Goal: Information Seeking & Learning: Learn about a topic

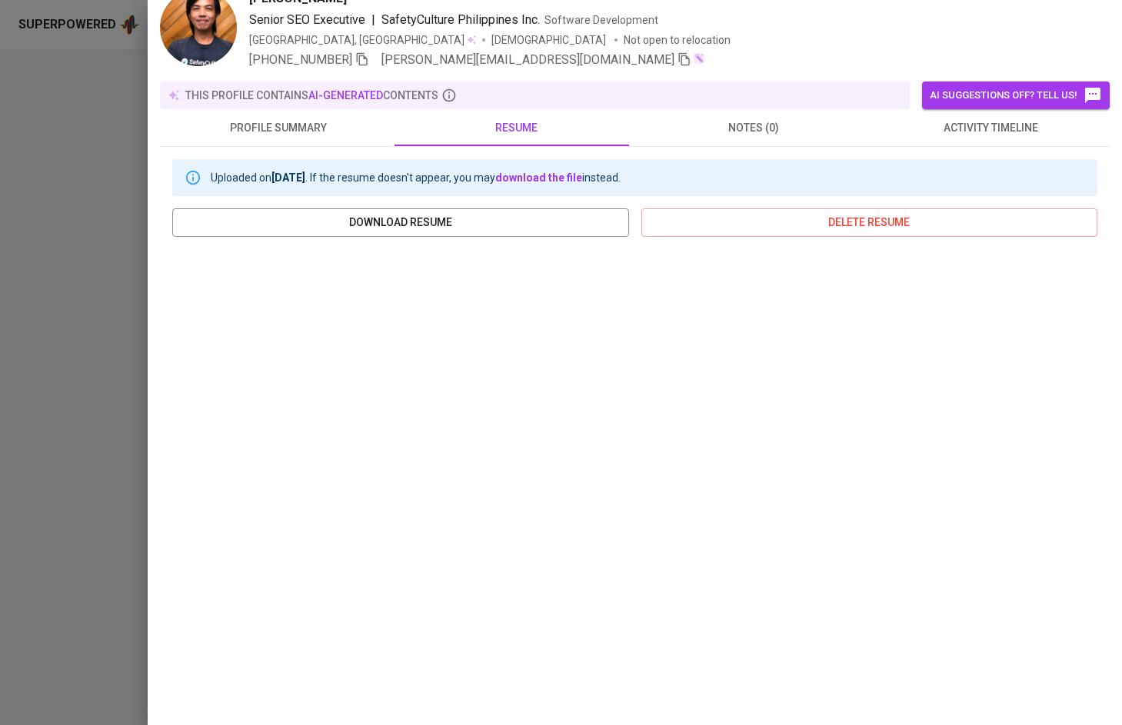
scroll to position [74, 0]
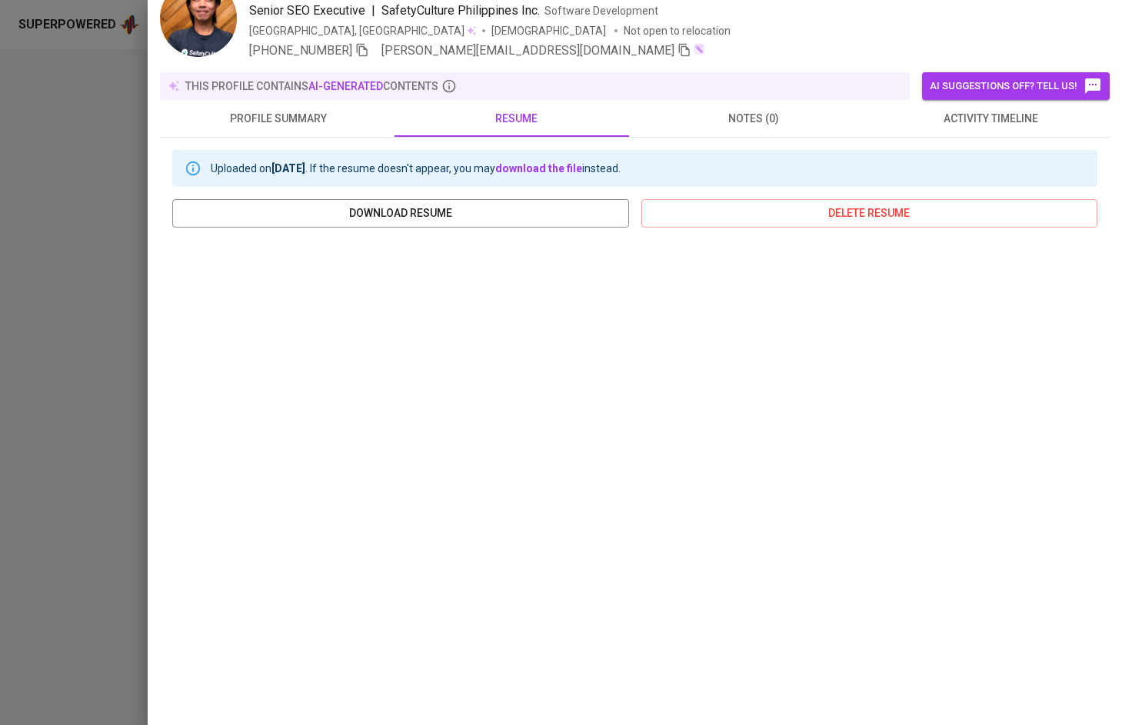
click at [761, 122] on span "notes (0)" at bounding box center [754, 118] width 219 height 19
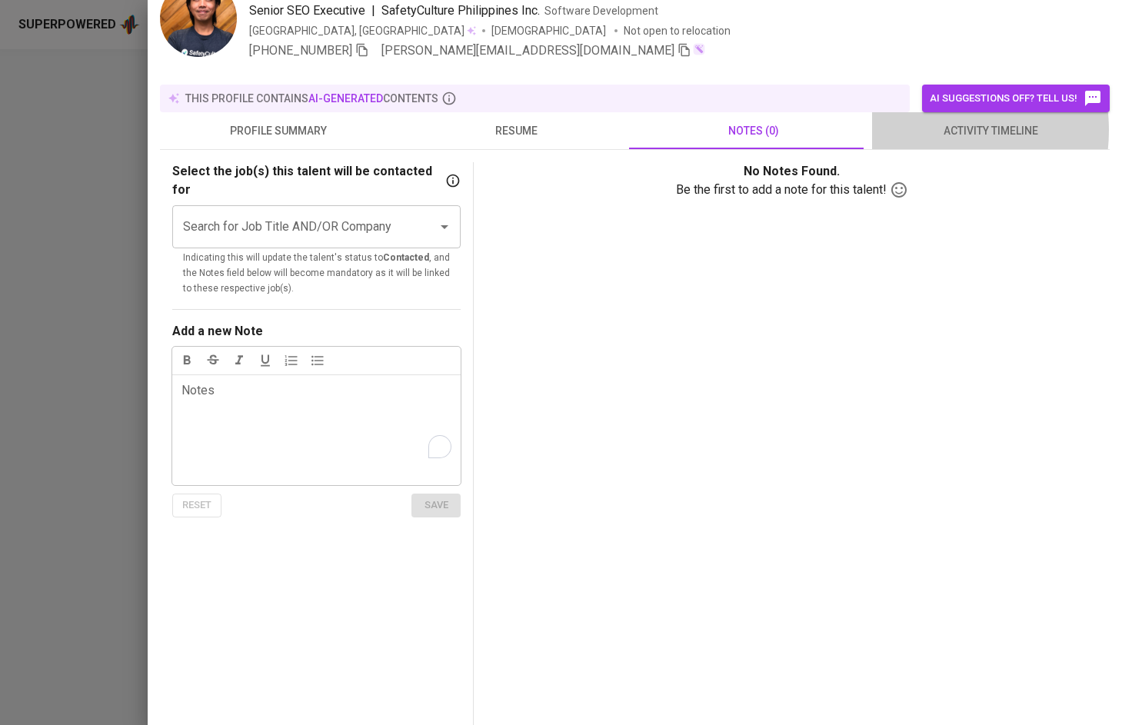
click at [919, 130] on span "activity timeline" at bounding box center [991, 131] width 219 height 19
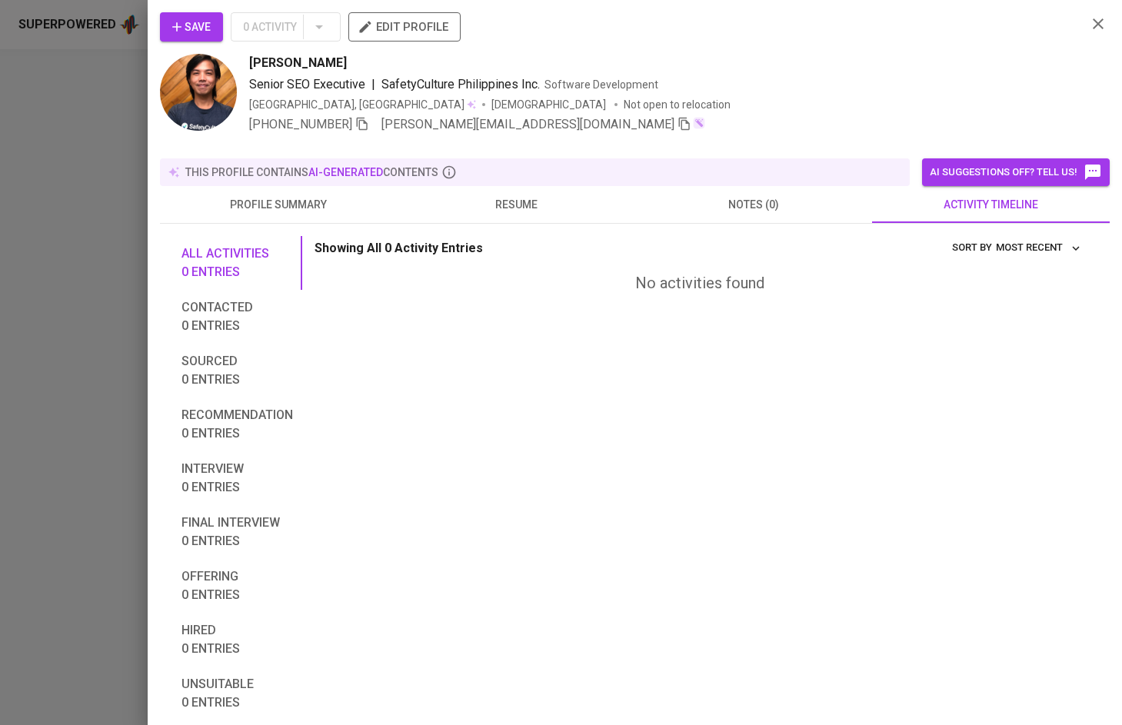
scroll to position [0, 0]
click at [312, 186] on button "profile summary" at bounding box center [279, 204] width 238 height 37
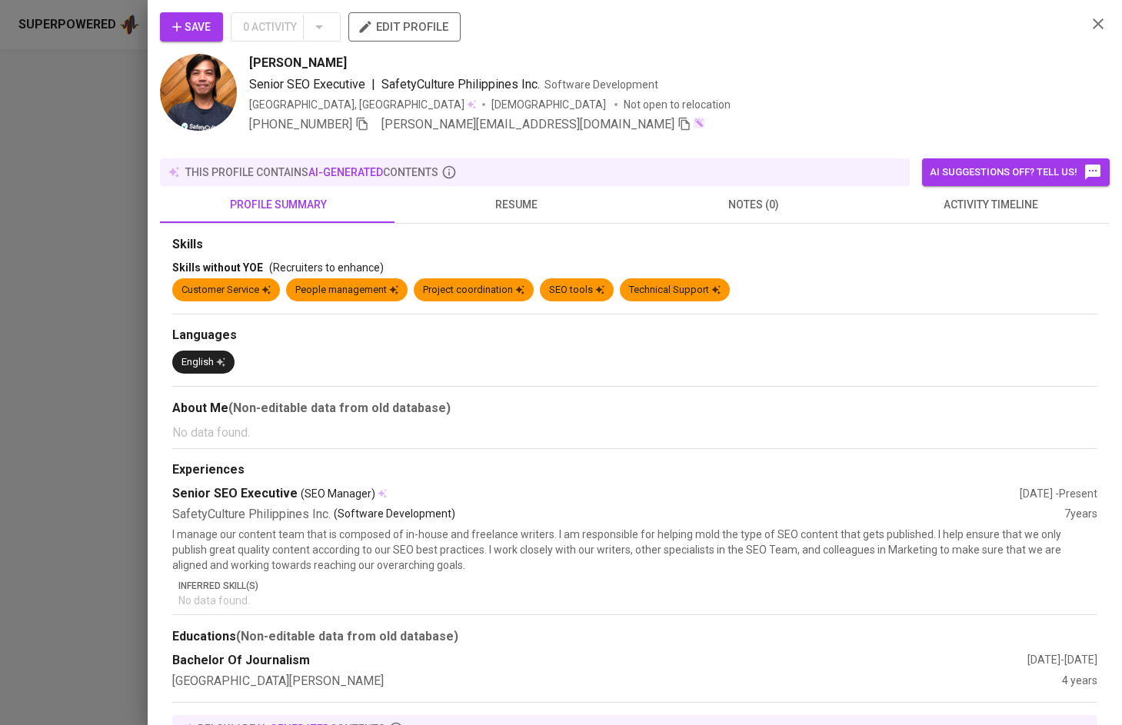
click at [55, 241] on div at bounding box center [561, 362] width 1122 height 725
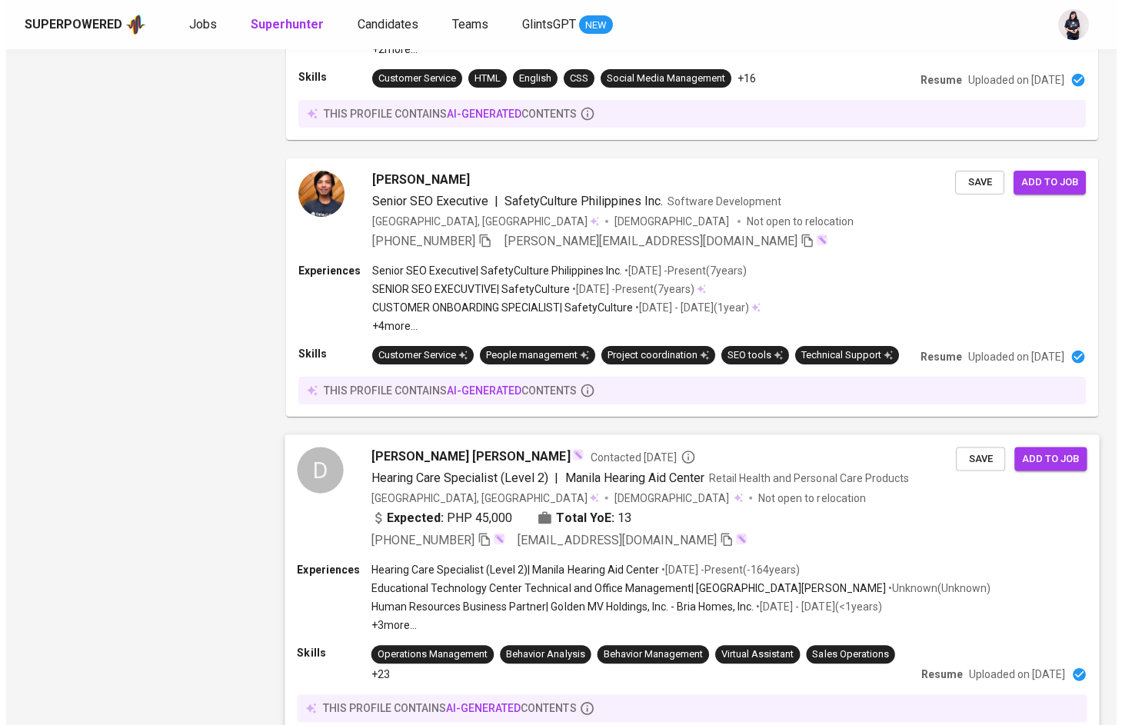
scroll to position [2167, 0]
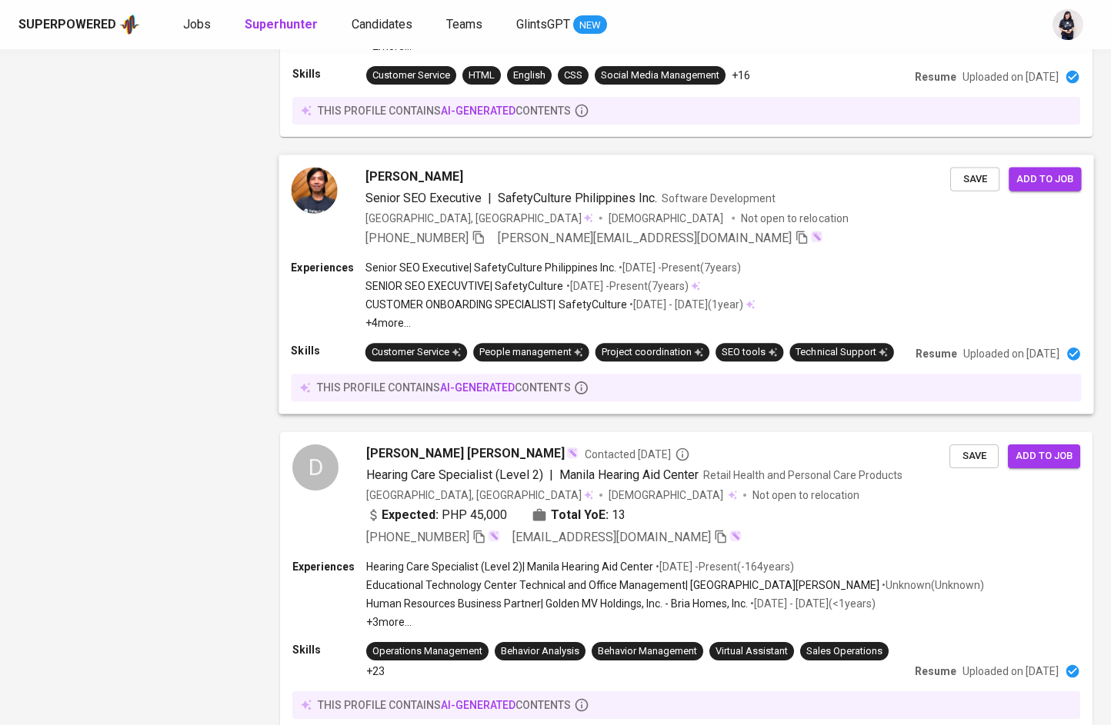
click at [645, 308] on p "• [DATE] - [DATE] ( 1 year )" at bounding box center [685, 304] width 116 height 15
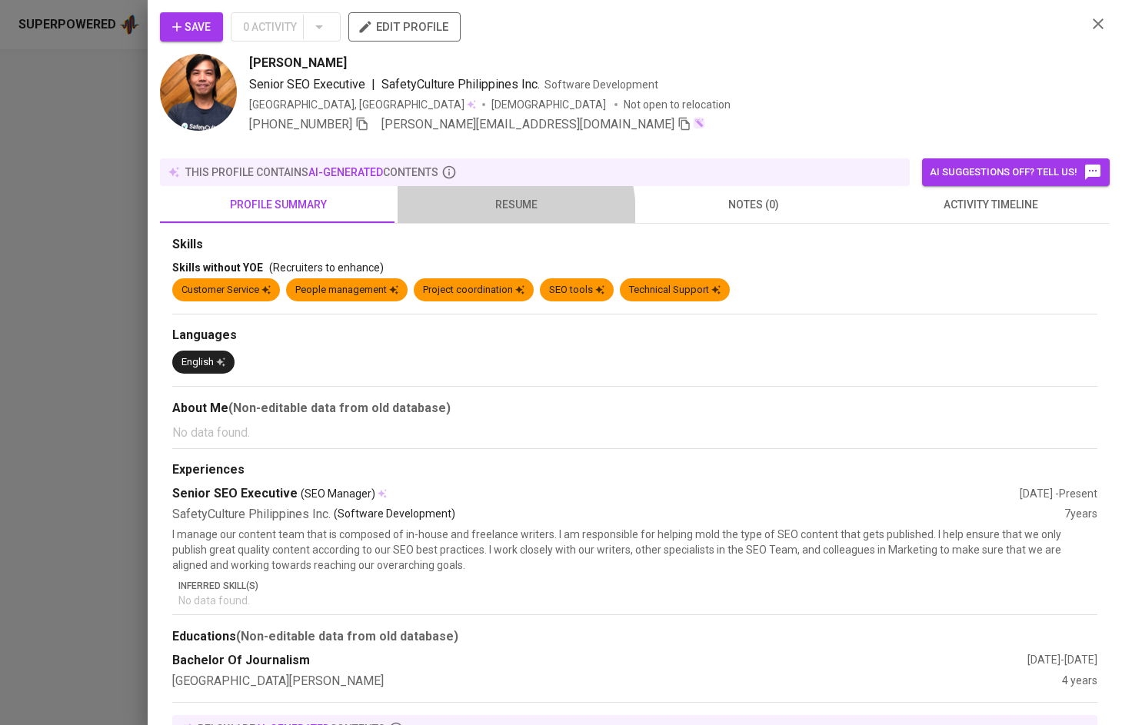
click at [484, 202] on button "resume" at bounding box center [517, 204] width 238 height 37
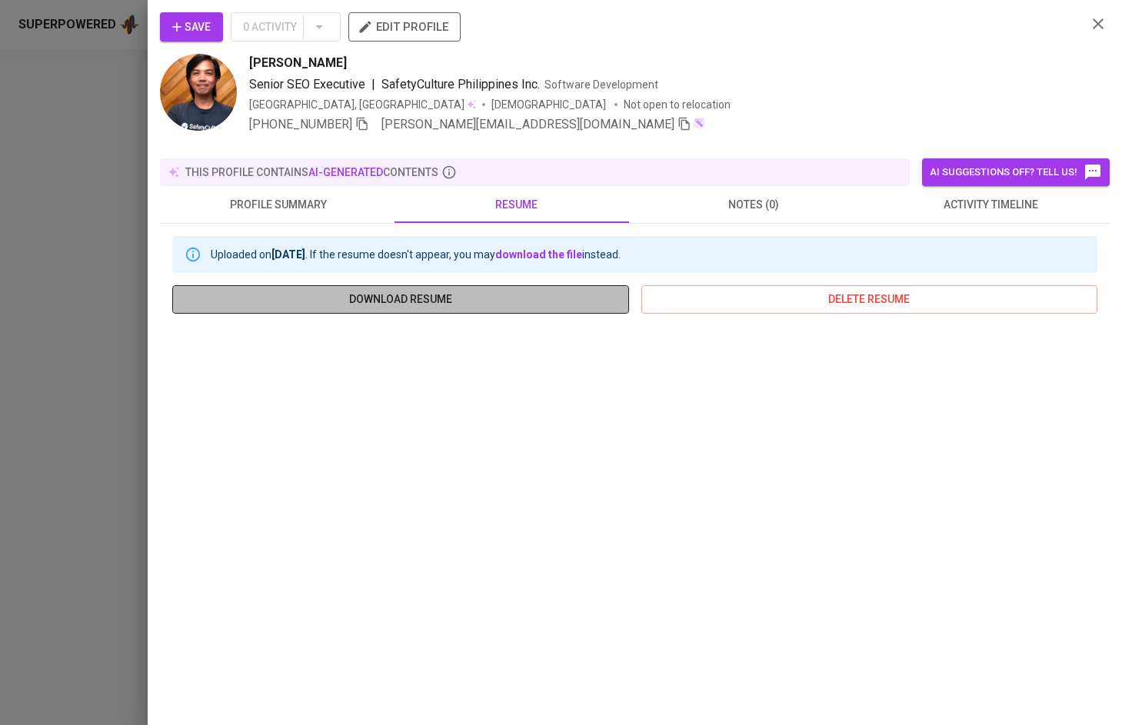
click at [535, 285] on button "download resume" at bounding box center [400, 299] width 457 height 28
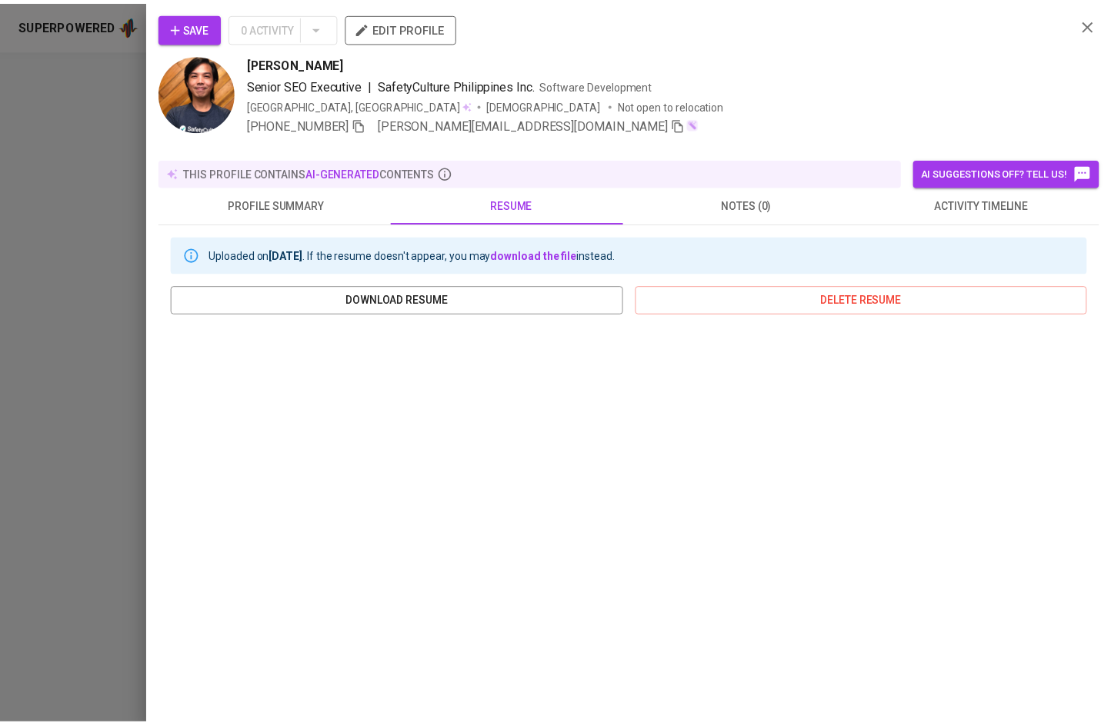
scroll to position [0, 0]
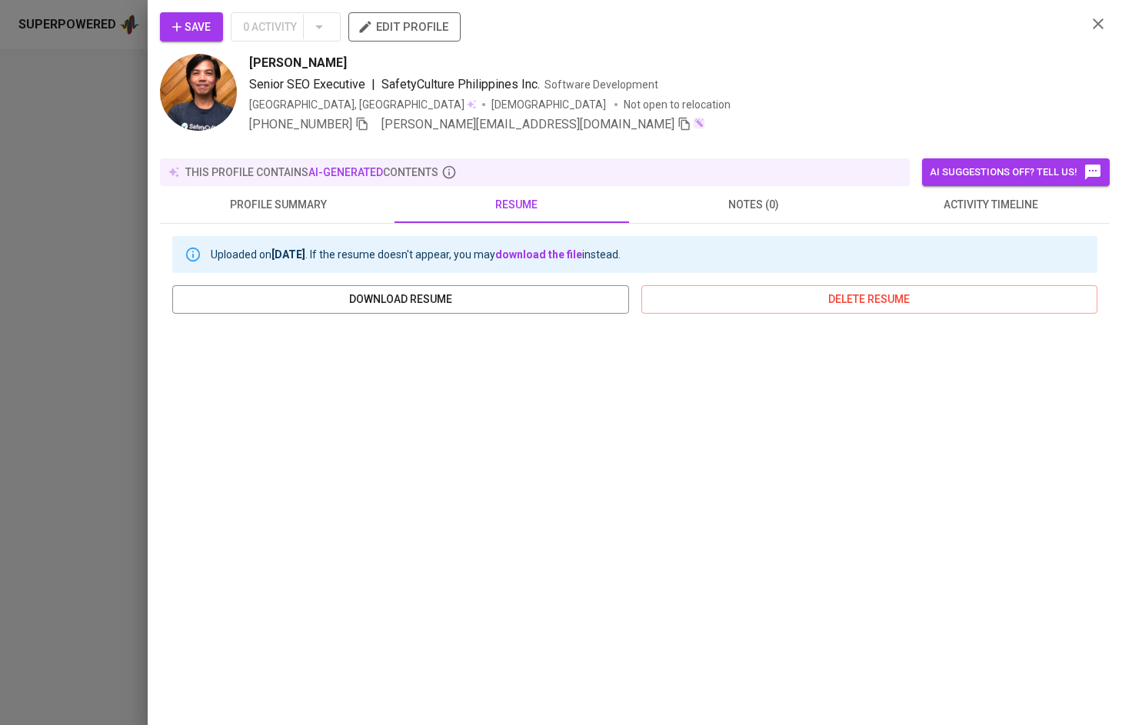
click at [322, 196] on span "profile summary" at bounding box center [278, 204] width 219 height 19
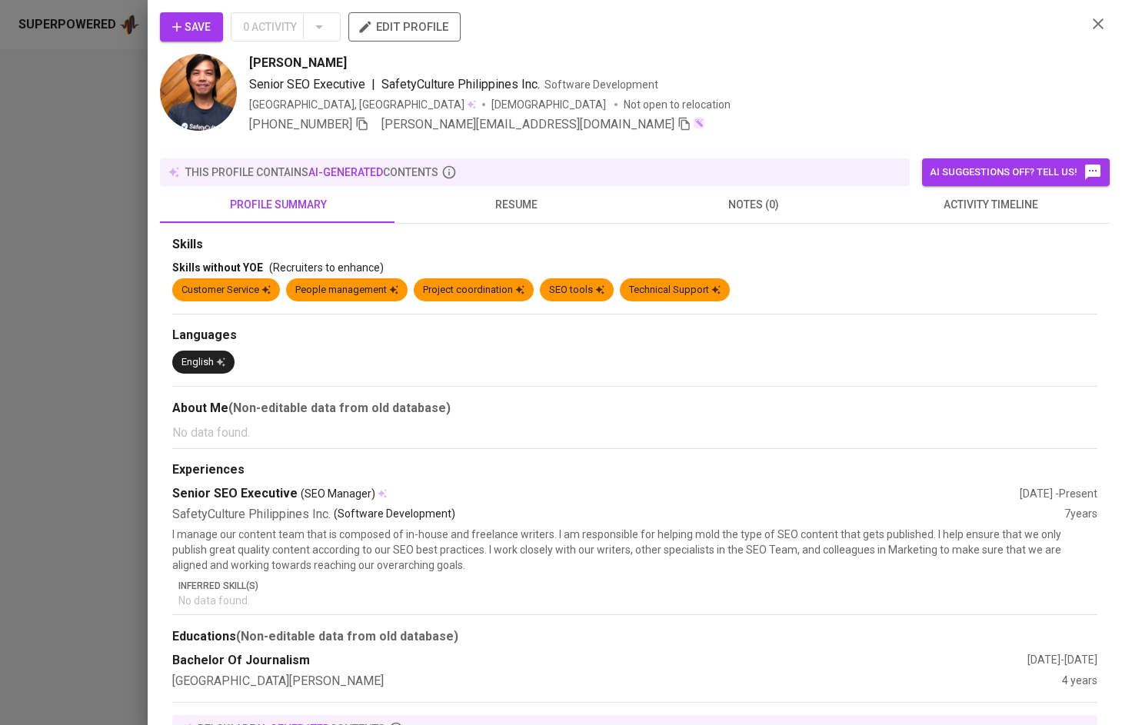
click at [530, 205] on button "resume" at bounding box center [517, 204] width 238 height 37
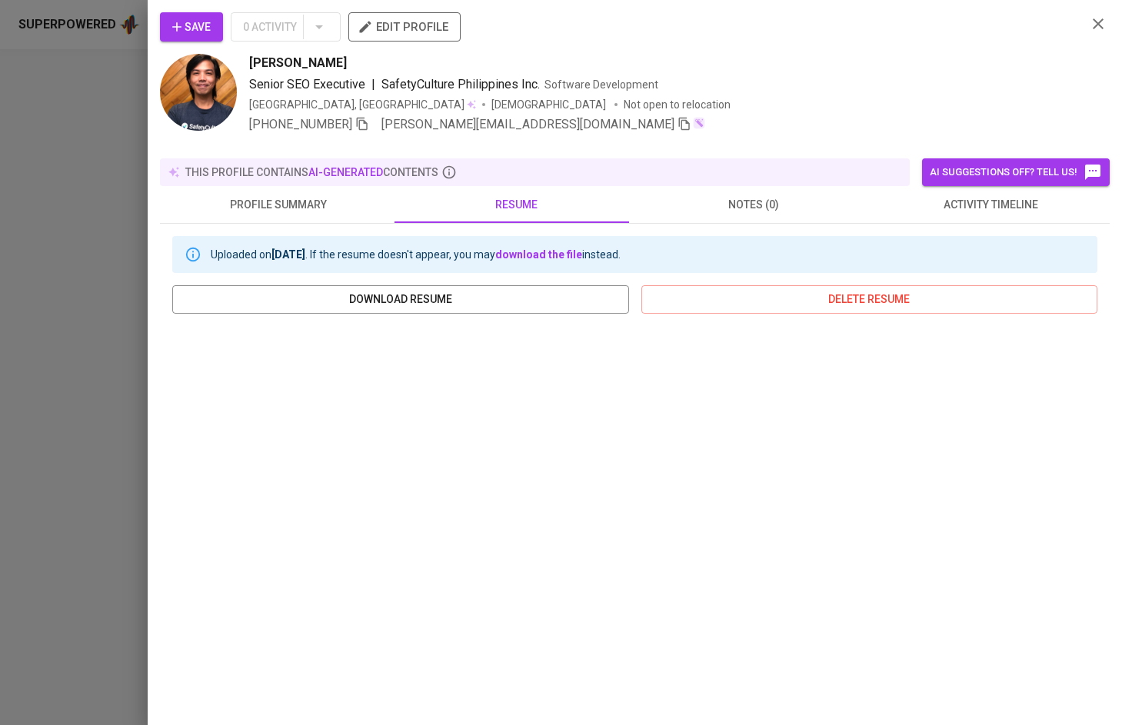
click at [36, 145] on div at bounding box center [561, 362] width 1122 height 725
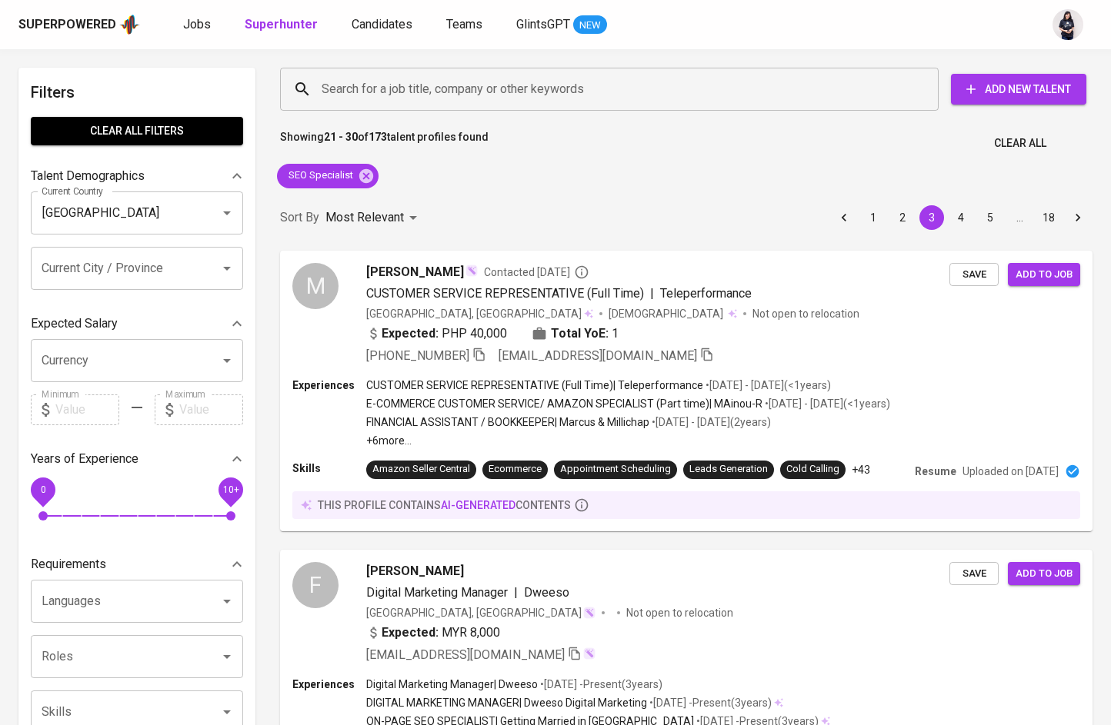
click at [904, 219] on button "2" at bounding box center [902, 217] width 25 height 25
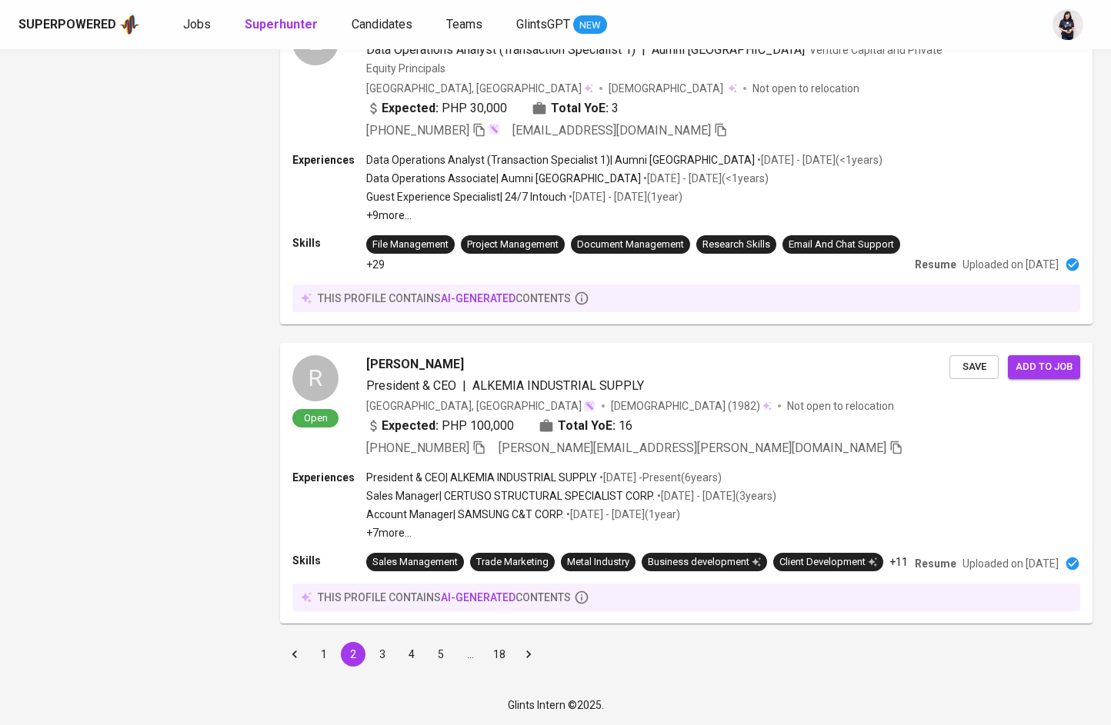
scroll to position [2640, 0]
click at [325, 656] on button "1" at bounding box center [324, 654] width 25 height 25
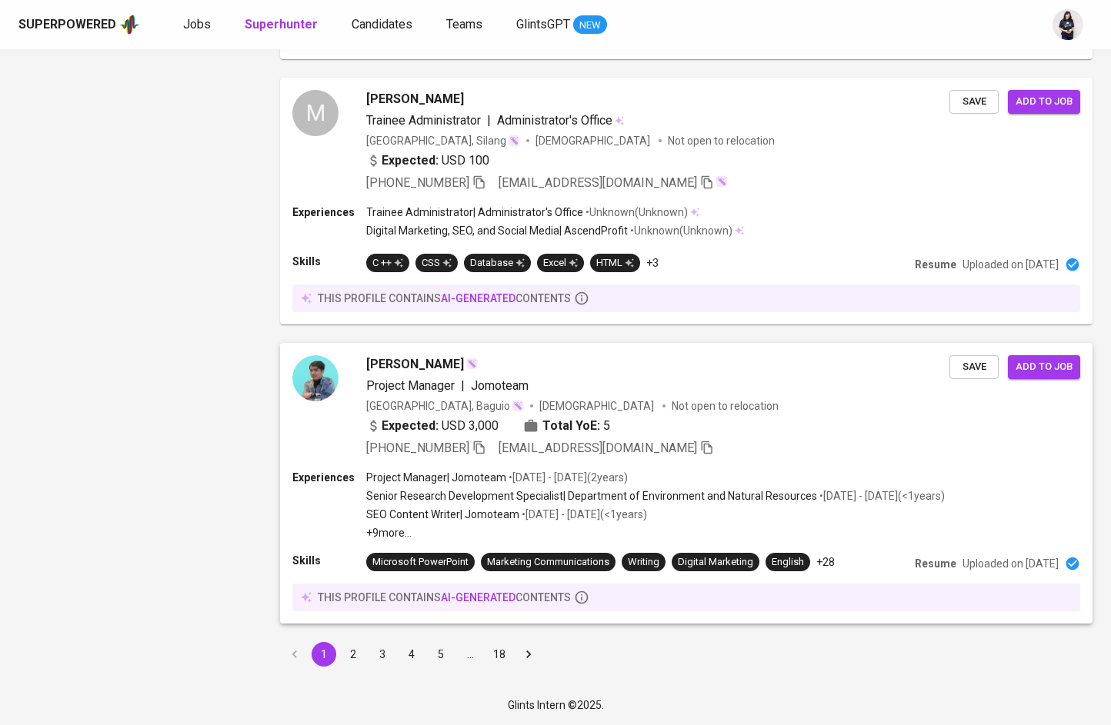
scroll to position [2559, 0]
click at [357, 662] on button "2" at bounding box center [353, 655] width 25 height 25
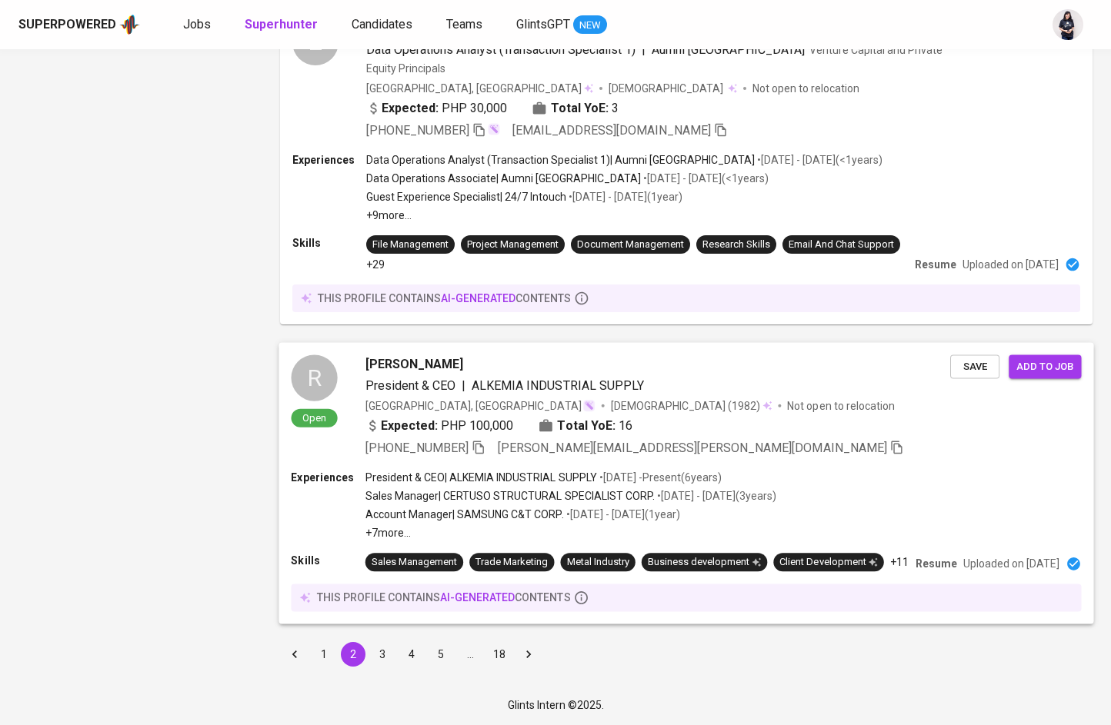
scroll to position [2640, 0]
click at [387, 654] on button "3" at bounding box center [382, 654] width 25 height 25
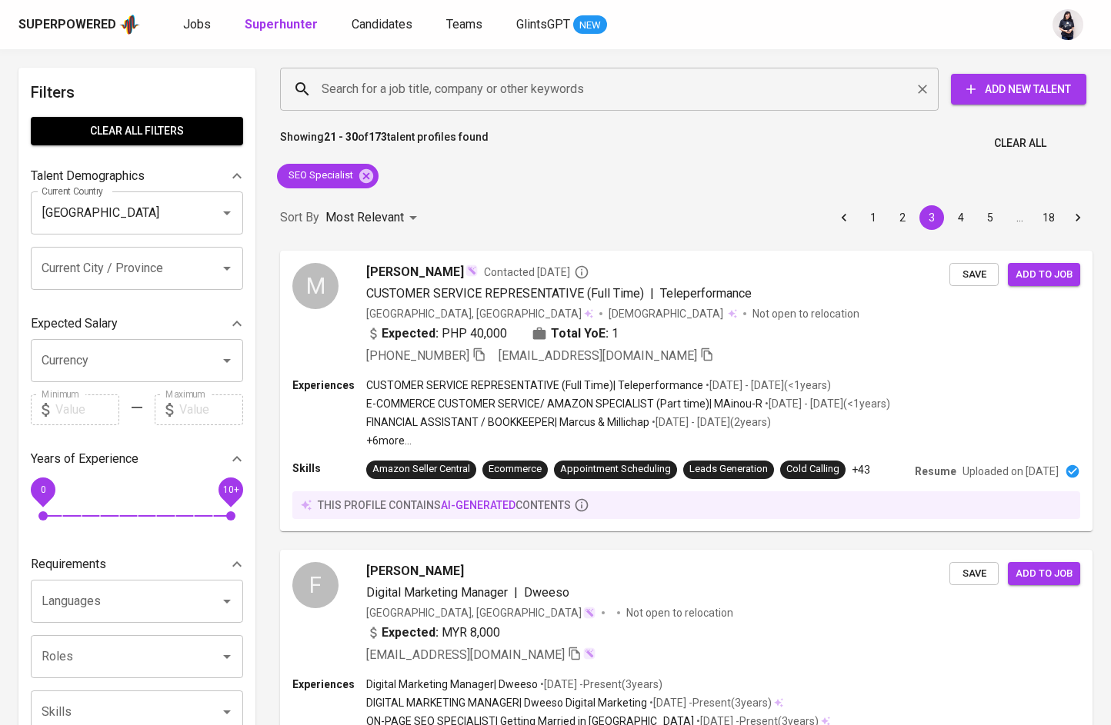
click at [726, 103] on input "Search for a job title, company or other keywords" at bounding box center [613, 89] width 591 height 29
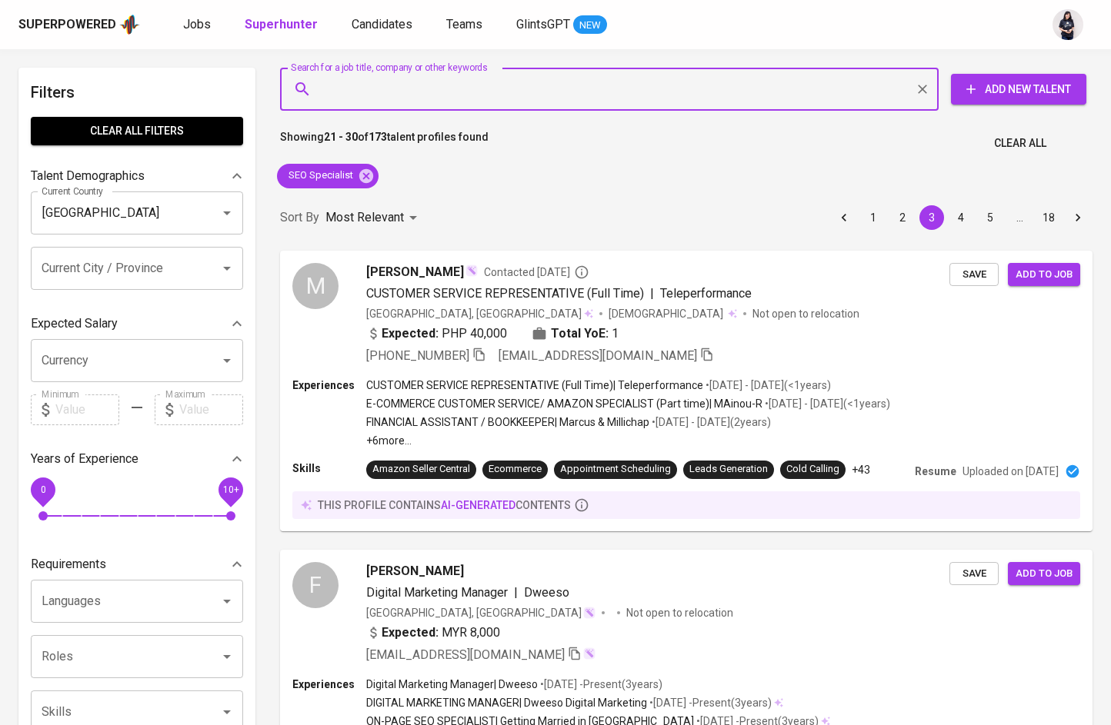
paste input "[PERSON_NAME]"
type input "[PERSON_NAME]"
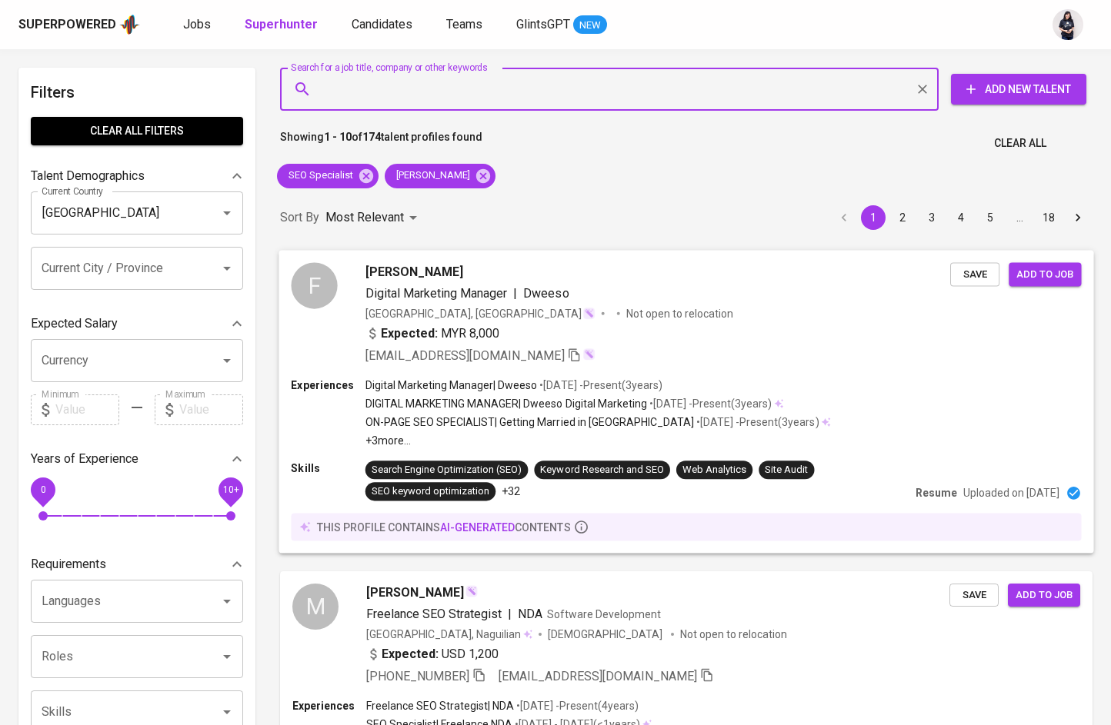
click at [410, 318] on div "[GEOGRAPHIC_DATA], [GEOGRAPHIC_DATA]" at bounding box center [480, 312] width 230 height 15
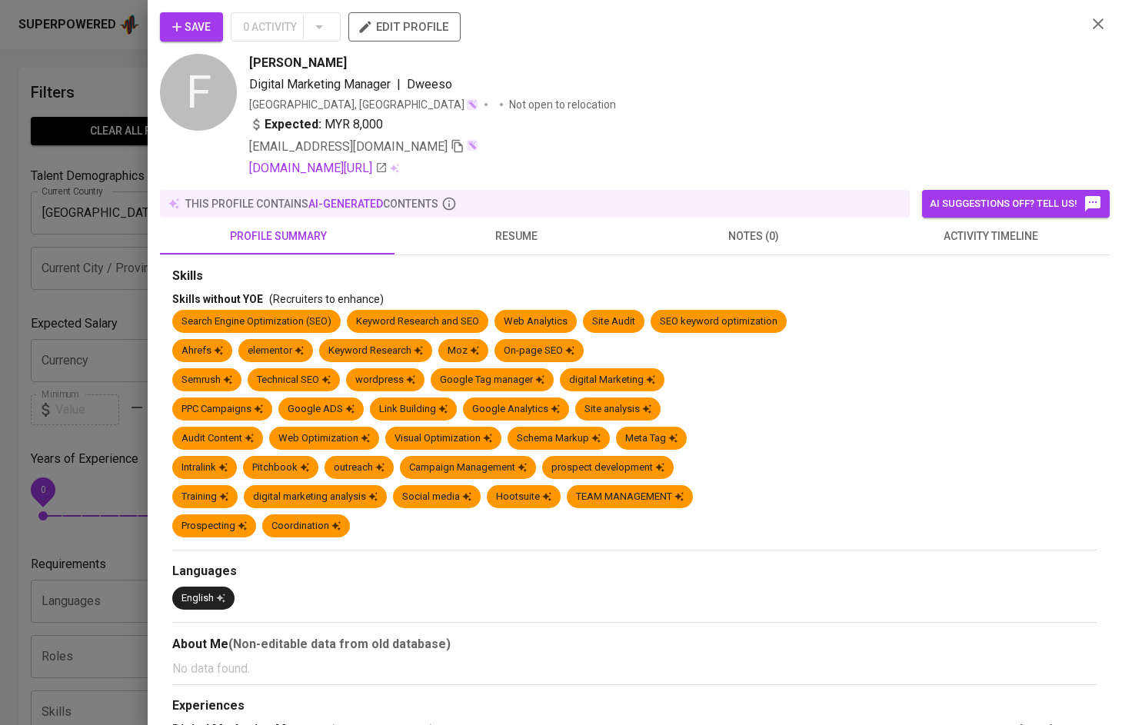
click at [140, 214] on div at bounding box center [561, 362] width 1122 height 725
